Goal: Transaction & Acquisition: Download file/media

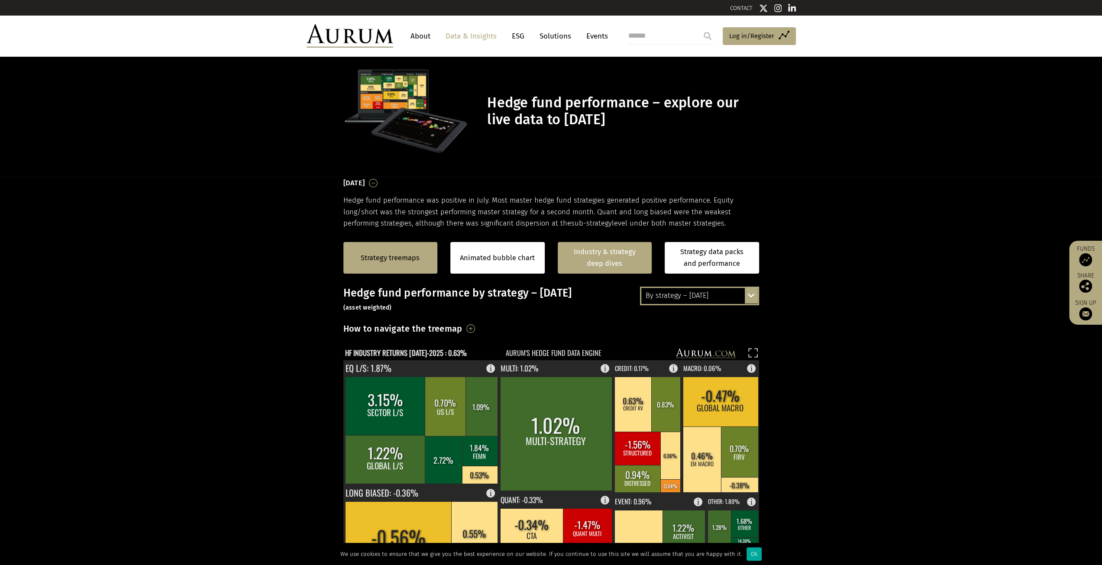
click at [613, 253] on link "Industry & strategy deep dives" at bounding box center [605, 258] width 94 height 32
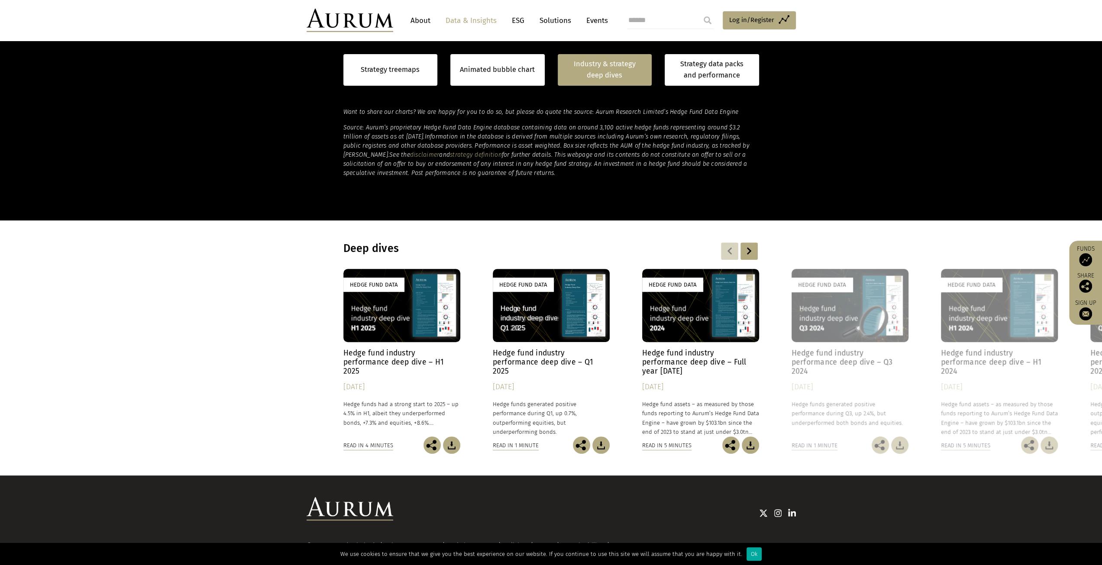
scroll to position [575, 0]
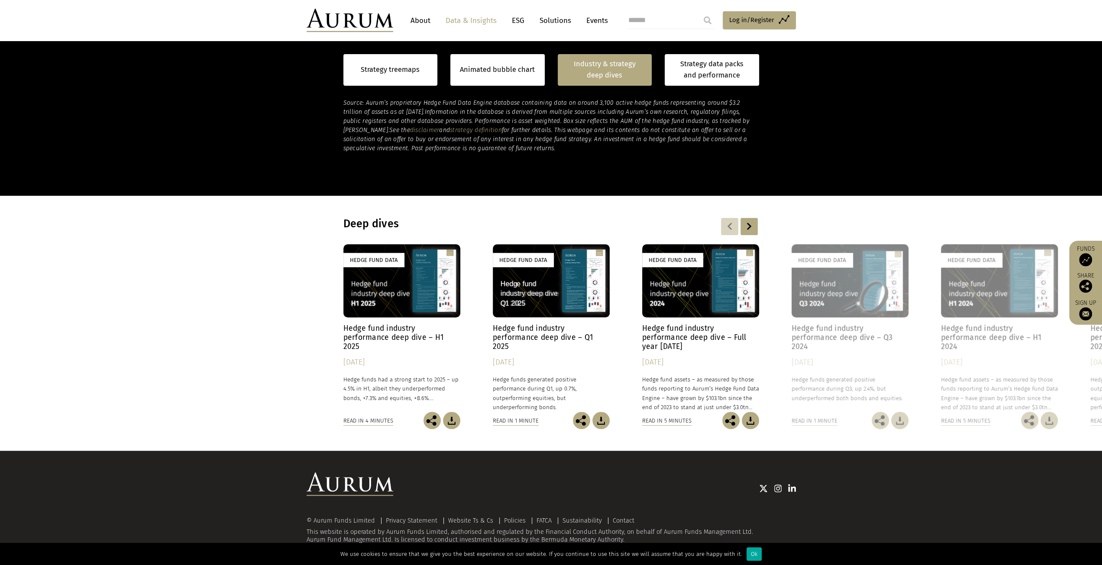
click at [557, 295] on div "Hedge Fund Data" at bounding box center [551, 280] width 117 height 73
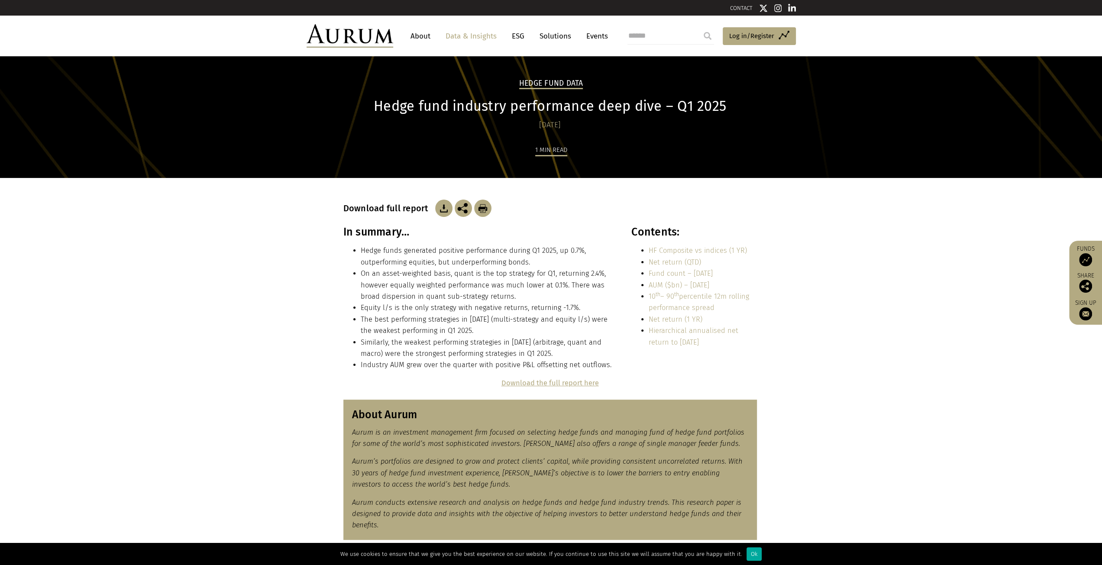
click at [561, 384] on strong "Download the full report here" at bounding box center [549, 383] width 97 height 8
click at [594, 381] on strong "Download the full report here" at bounding box center [549, 383] width 97 height 8
click at [897, 328] on section "In summary… Hedge funds generated positive performance during Q1 2025, up 0.7%,…" at bounding box center [551, 302] width 1102 height 152
click at [929, 261] on section "In summary… Hedge funds generated positive performance during Q1 2025, up 0.7%,…" at bounding box center [551, 302] width 1102 height 152
